Goal: Subscribe to service/newsletter

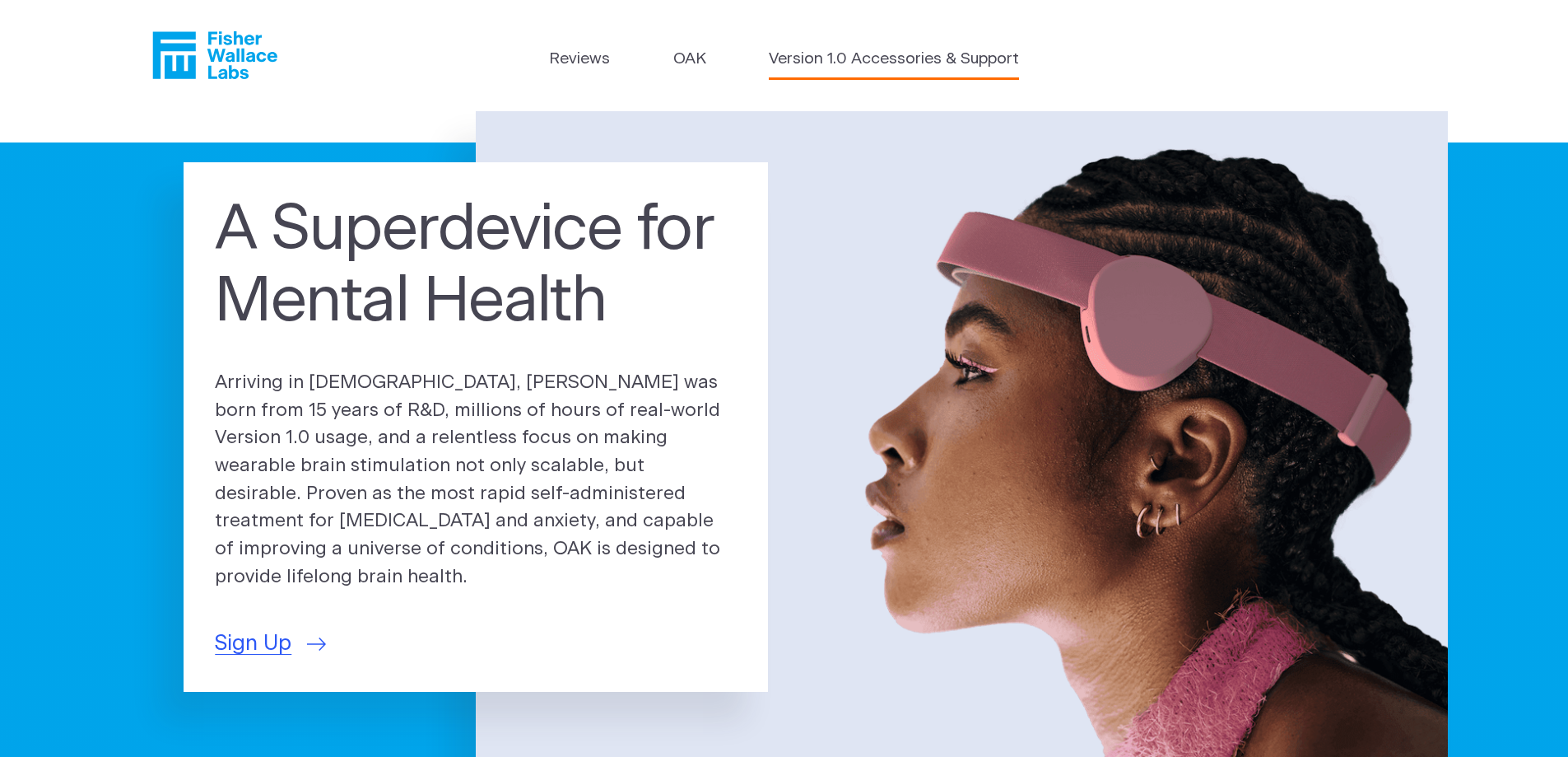
click at [911, 56] on link "Version 1.0 Accessories & Support" at bounding box center [893, 60] width 251 height 24
click at [256, 636] on span "Sign Up" at bounding box center [253, 644] width 77 height 33
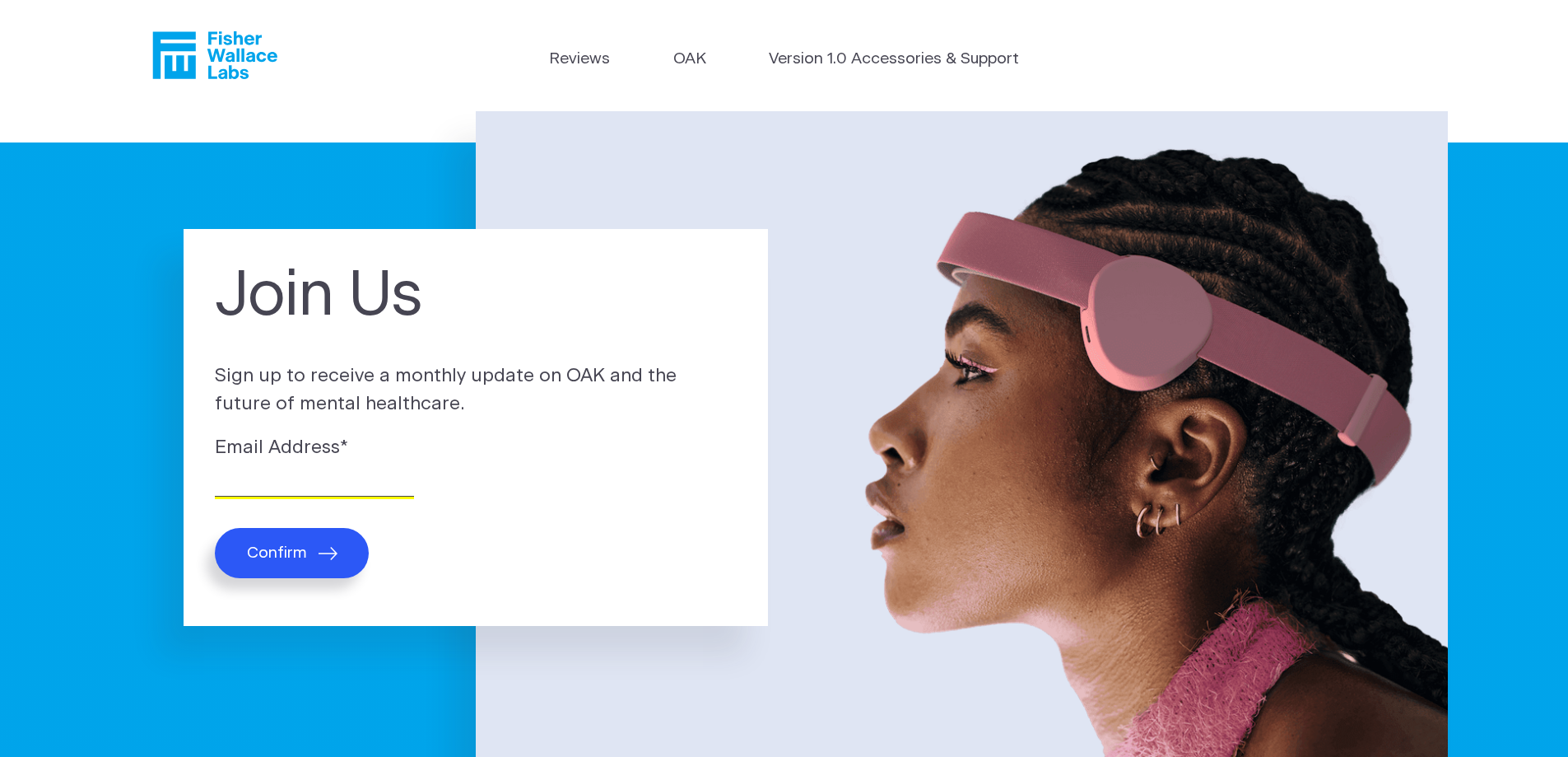
click at [268, 477] on input "Email Address *" at bounding box center [314, 484] width 199 height 26
type input "[EMAIL_ADDRESS][DOMAIN_NAME]"
click at [275, 547] on span "Confirm" at bounding box center [277, 553] width 60 height 19
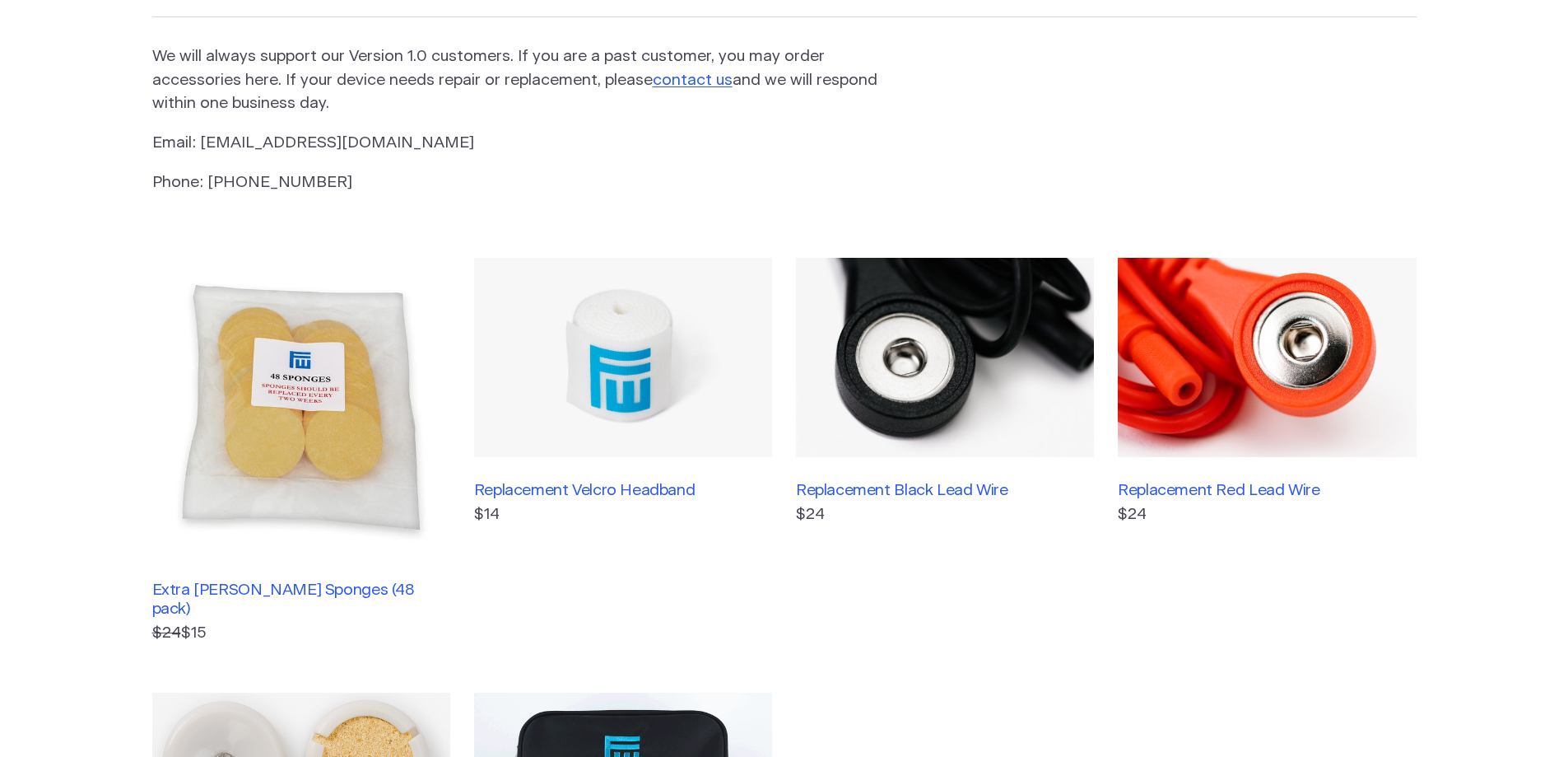
scroll to position [165, 0]
